Goal: Information Seeking & Learning: Learn about a topic

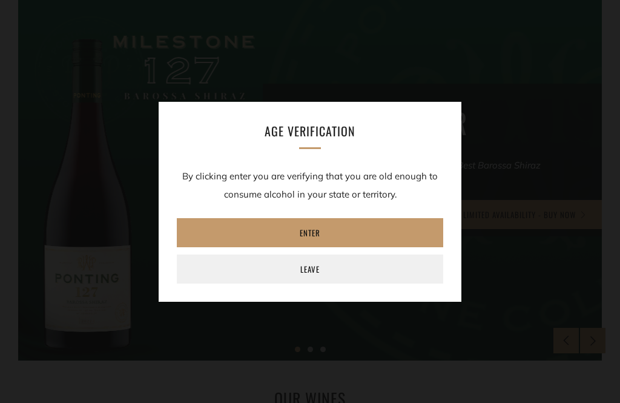
click at [331, 247] on link "Enter" at bounding box center [310, 232] width 267 height 29
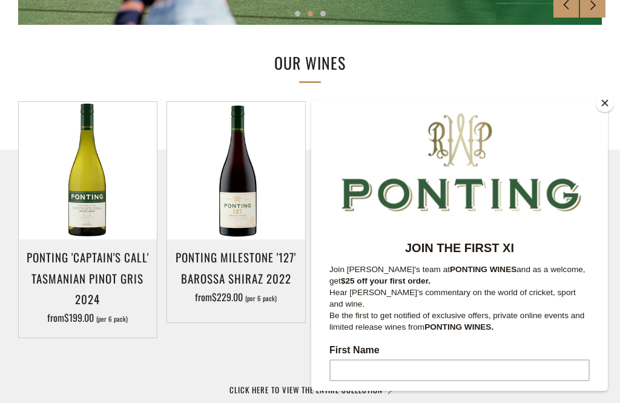
click at [613, 112] on button "Close" at bounding box center [605, 103] width 18 height 18
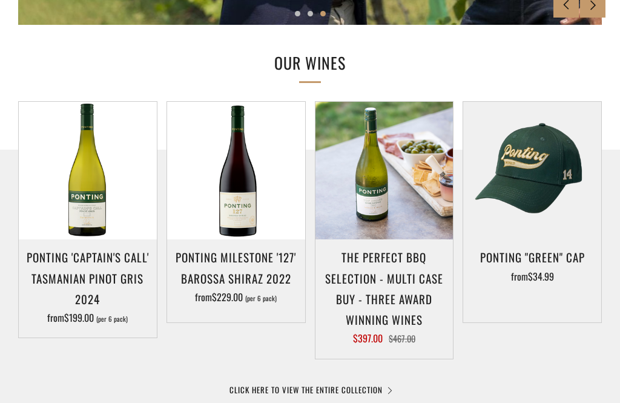
click at [407, 278] on h3 "The perfect BBQ selection - MULTI CASE BUY - Three award winning wines" at bounding box center [385, 288] width 126 height 83
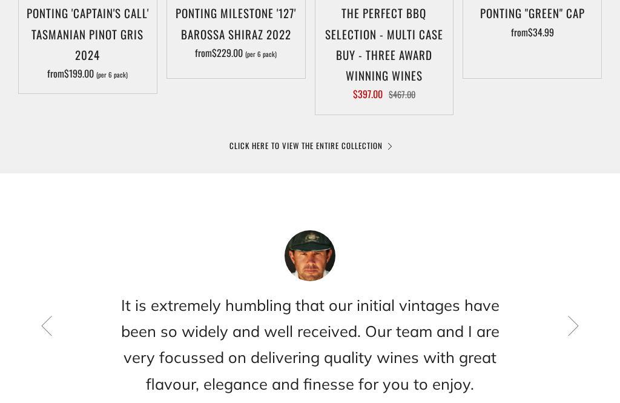
scroll to position [779, 0]
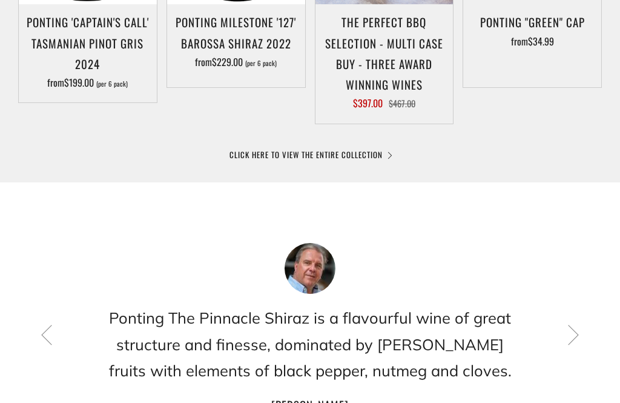
click at [262, 158] on link "CLICK HERE TO VIEW THE ENTIRE COLLECTION" at bounding box center [310, 154] width 161 height 12
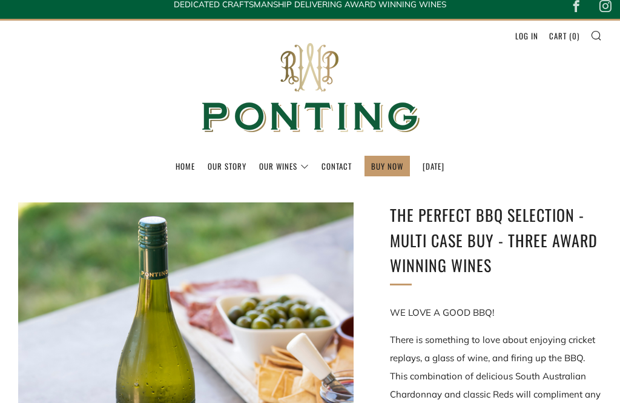
scroll to position [4, 0]
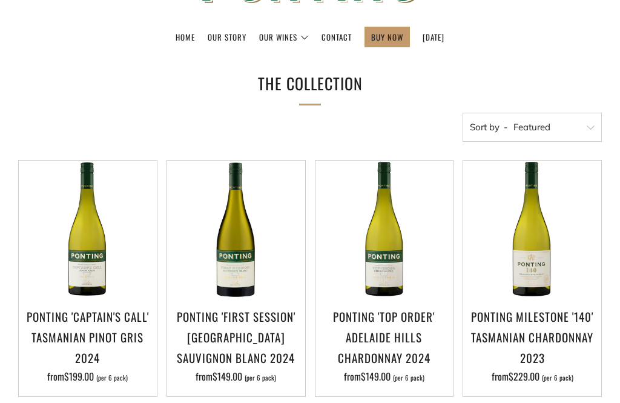
scroll to position [140, 0]
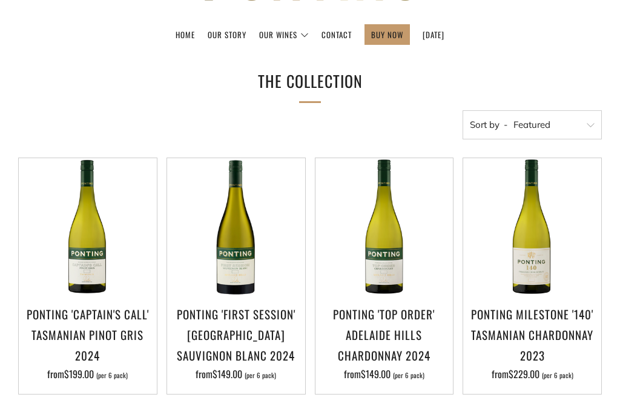
click at [384, 322] on h3 "Ponting 'Top Order' Adelaide Hills Chardonnay 2024" at bounding box center [385, 335] width 126 height 62
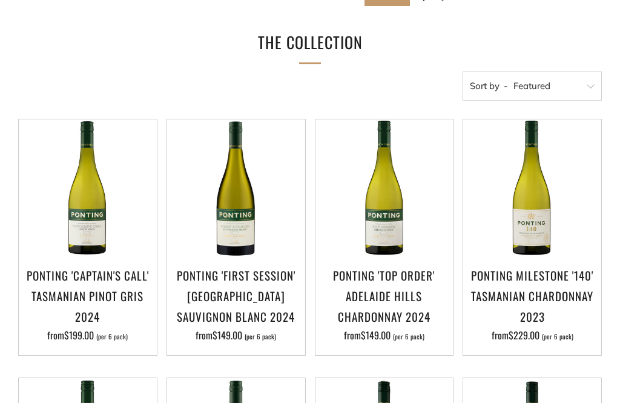
click at [544, 282] on h3 "Ponting Milestone '140' Tasmanian Chardonnay 2023" at bounding box center [533, 296] width 126 height 62
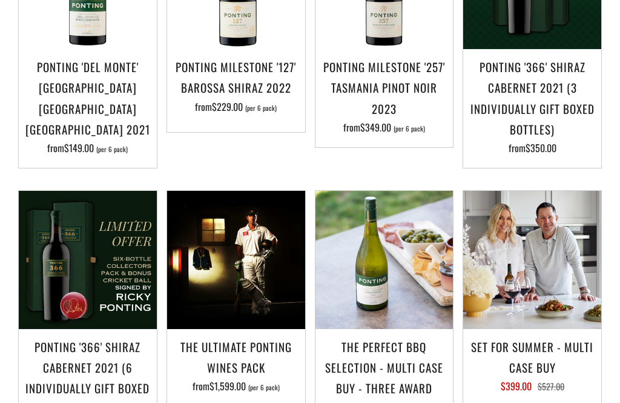
scroll to position [905, 0]
click at [243, 305] on img at bounding box center [236, 260] width 138 height 138
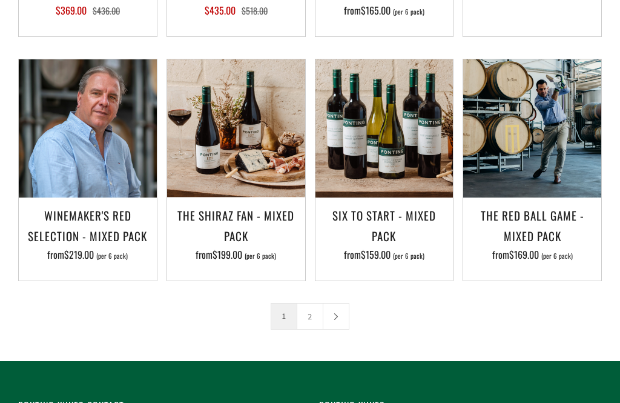
scroll to position [1601, 0]
click at [312, 314] on link "2" at bounding box center [310, 316] width 25 height 25
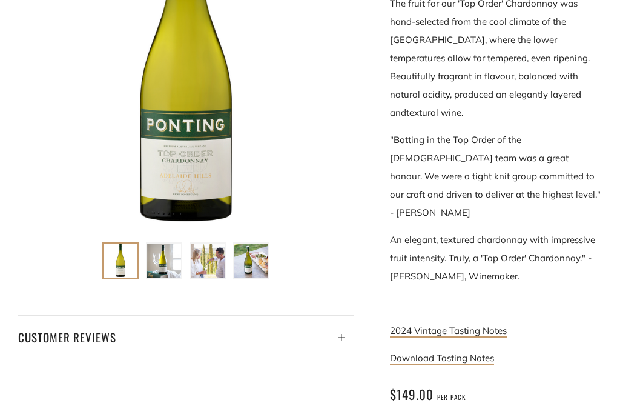
scroll to position [320, 0]
click at [467, 351] on link "Download Tasting Notes" at bounding box center [442, 357] width 104 height 13
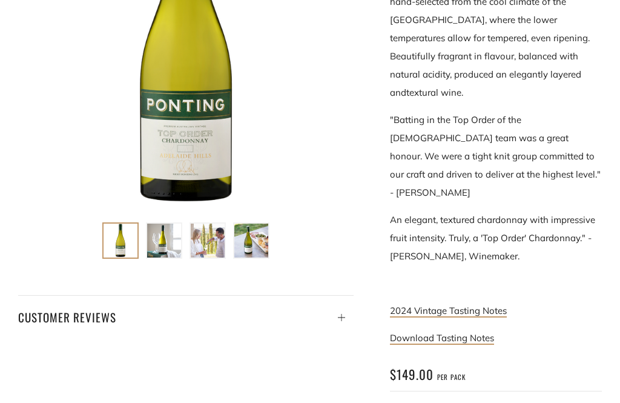
click at [454, 305] on link "2024 Vintage Tasting Notes" at bounding box center [448, 311] width 117 height 13
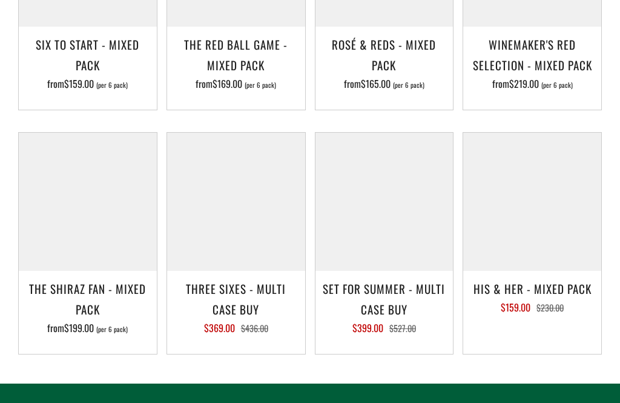
scroll to position [1494, 0]
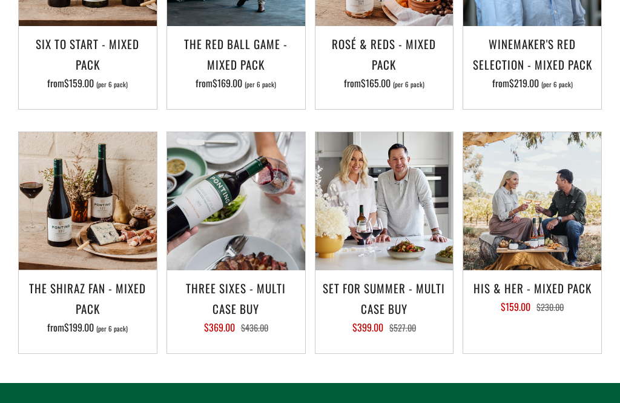
click at [574, 216] on img at bounding box center [533, 201] width 138 height 138
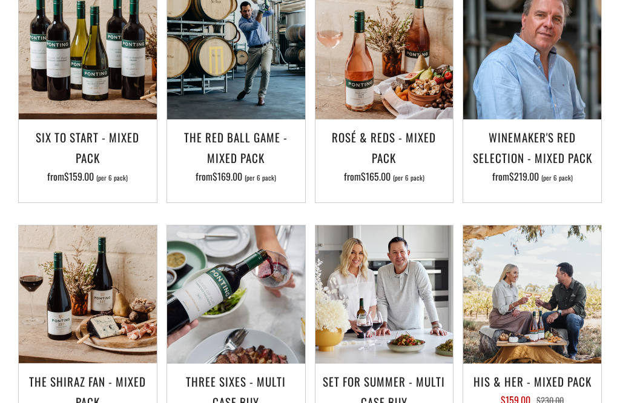
scroll to position [1392, 0]
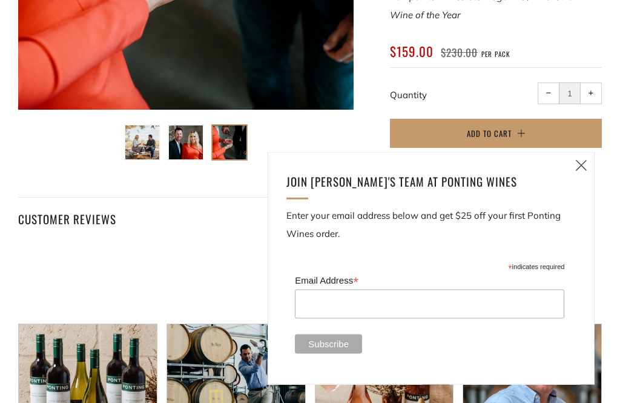
scroll to position [437, 0]
click at [590, 178] on link "Close (esc)" at bounding box center [581, 165] width 25 height 25
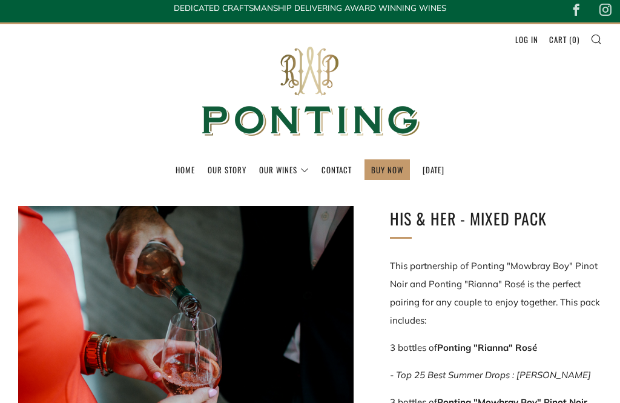
scroll to position [0, 0]
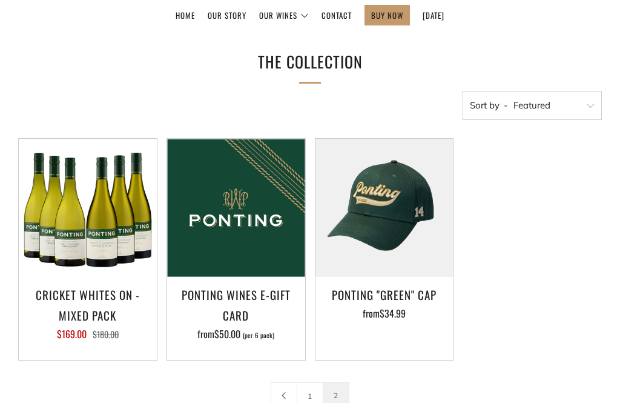
scroll to position [161, 0]
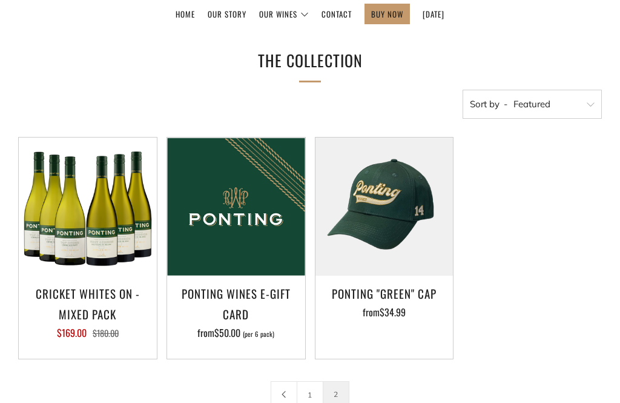
click at [61, 270] on img at bounding box center [88, 207] width 138 height 138
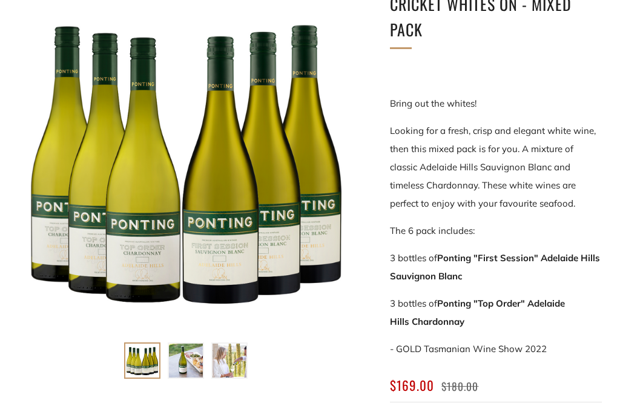
scroll to position [214, 0]
